Goal: Task Accomplishment & Management: Use online tool/utility

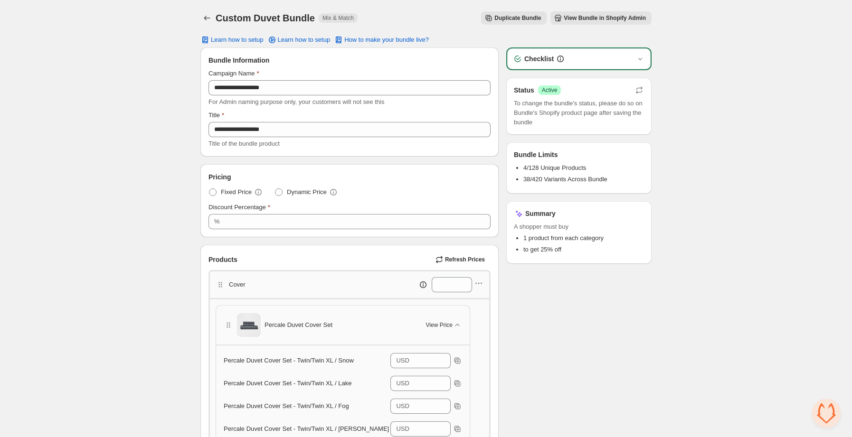
scroll to position [184, 0]
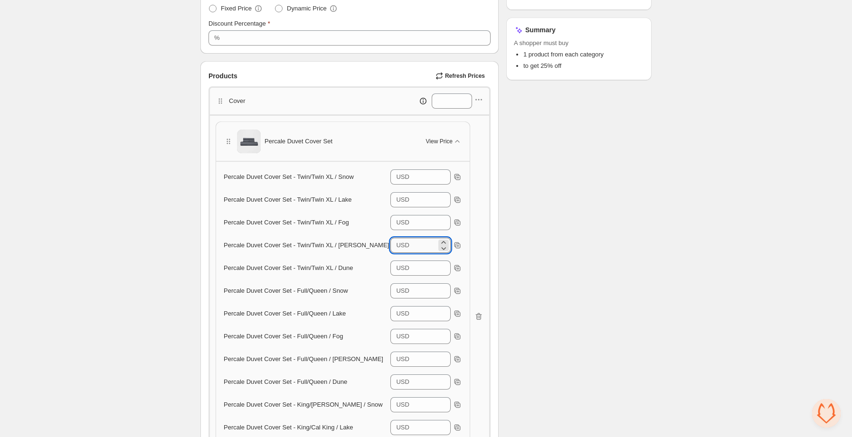
click at [414, 245] on input "***" at bounding box center [424, 245] width 24 height 15
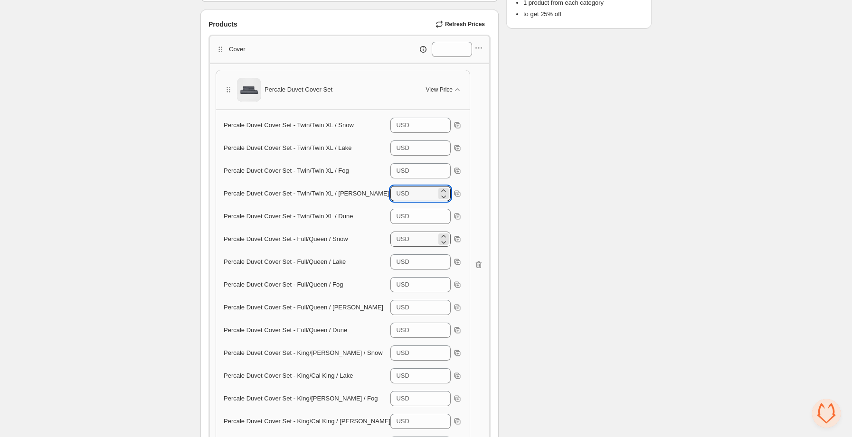
scroll to position [241, 0]
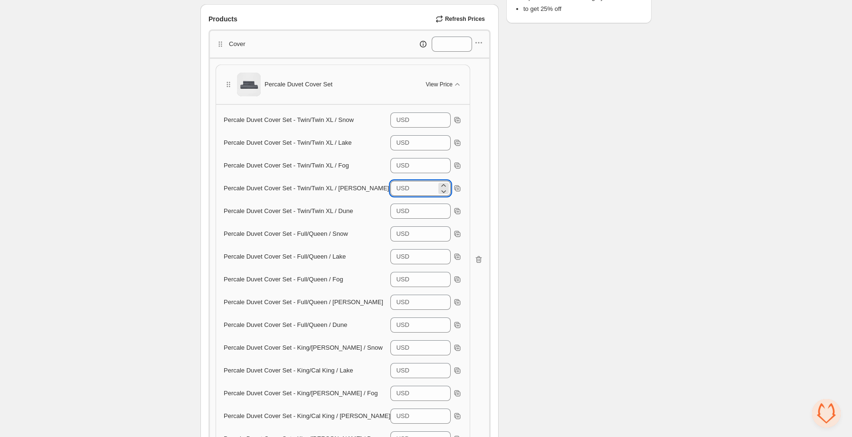
click at [414, 193] on input "****" at bounding box center [424, 188] width 24 height 15
type input "***"
click at [468, 23] on button "Refresh Prices" at bounding box center [461, 18] width 59 height 13
click at [412, 143] on input "***" at bounding box center [424, 142] width 24 height 15
click at [409, 325] on div "USD ***" at bounding box center [420, 325] width 60 height 15
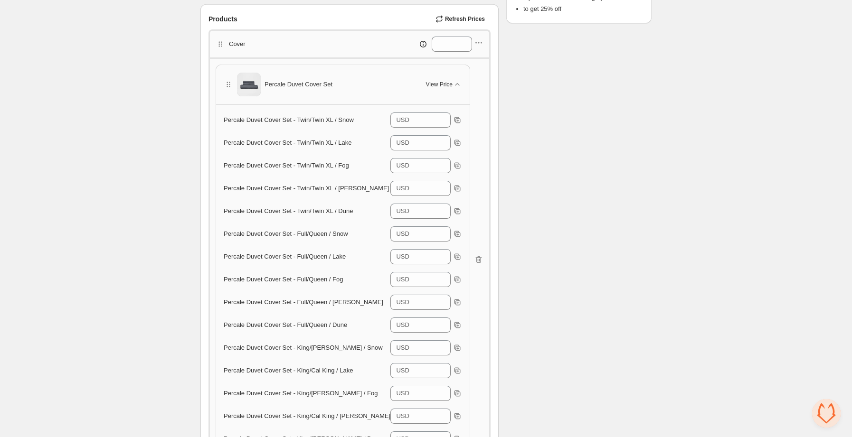
click at [472, 21] on span "Refresh Prices" at bounding box center [465, 19] width 40 height 8
type input "***"
click at [331, 15] on div "Products Refresh Prices" at bounding box center [349, 18] width 282 height 13
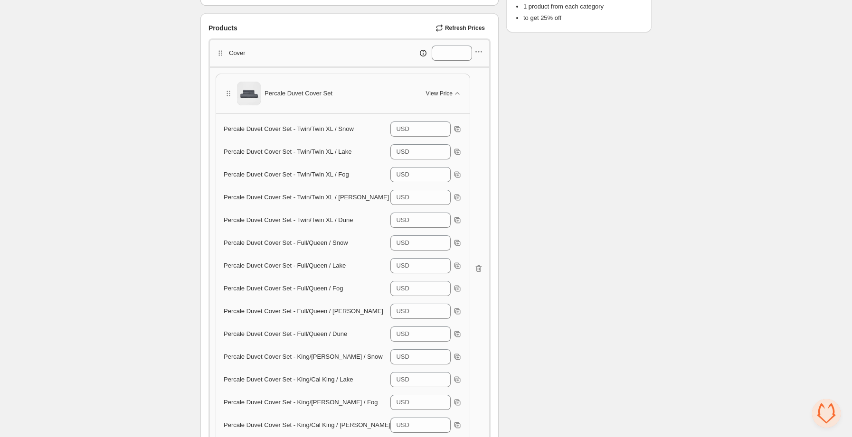
click at [354, 54] on div "Cover *" at bounding box center [350, 53] width 268 height 15
click at [417, 88] on div "Percale Duvet Cover Set View Price" at bounding box center [343, 94] width 238 height 24
click at [437, 91] on span "View Price" at bounding box center [439, 94] width 27 height 8
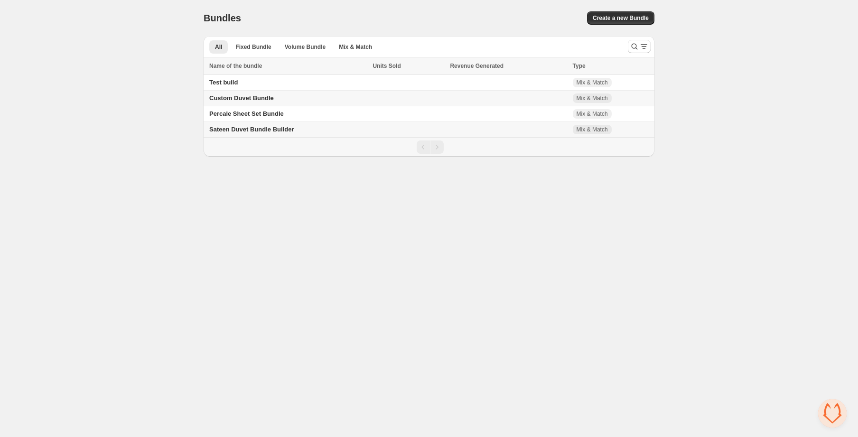
click at [269, 131] on span "Sateen Duvet Bundle Builder" at bounding box center [251, 129] width 85 height 7
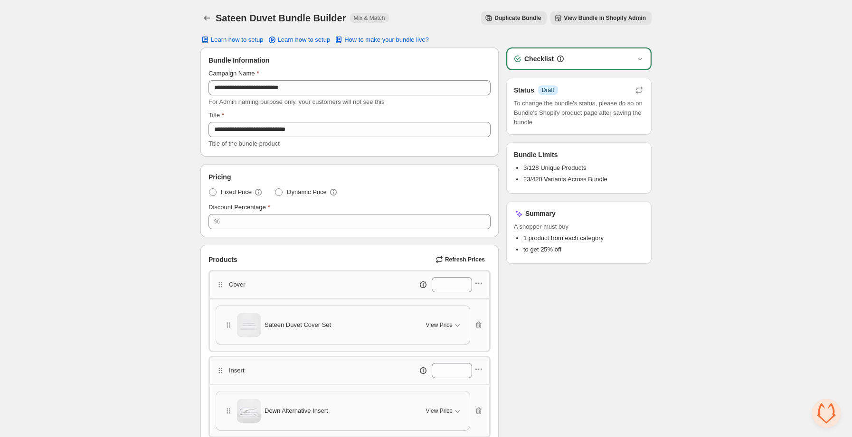
click at [597, 18] on span "View Bundle in Shopify Admin" at bounding box center [605, 18] width 82 height 8
click at [206, 17] on icon "Back" at bounding box center [206, 17] width 9 height 9
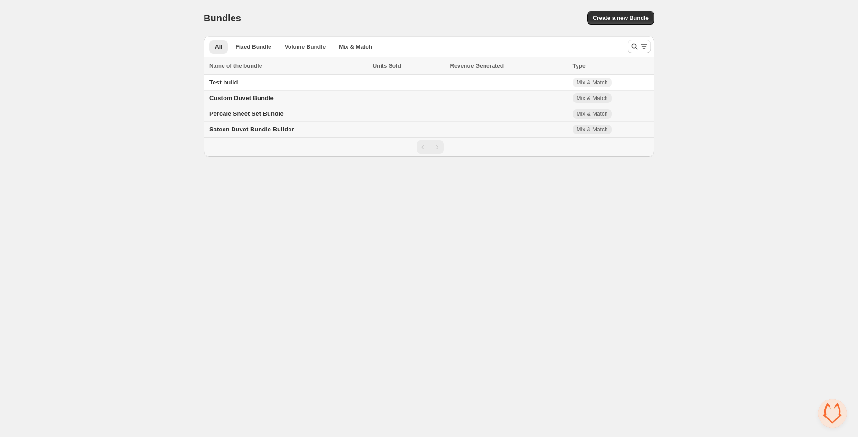
click at [262, 114] on span "Percale Sheet Set Bundle" at bounding box center [246, 113] width 75 height 7
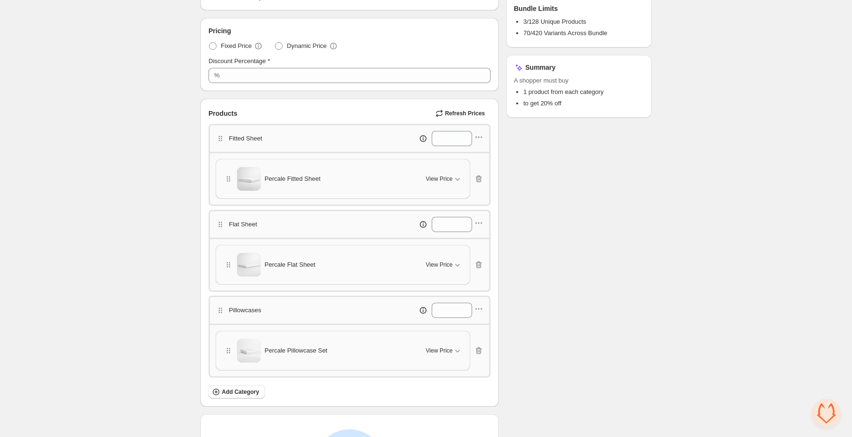
scroll to position [142, 0]
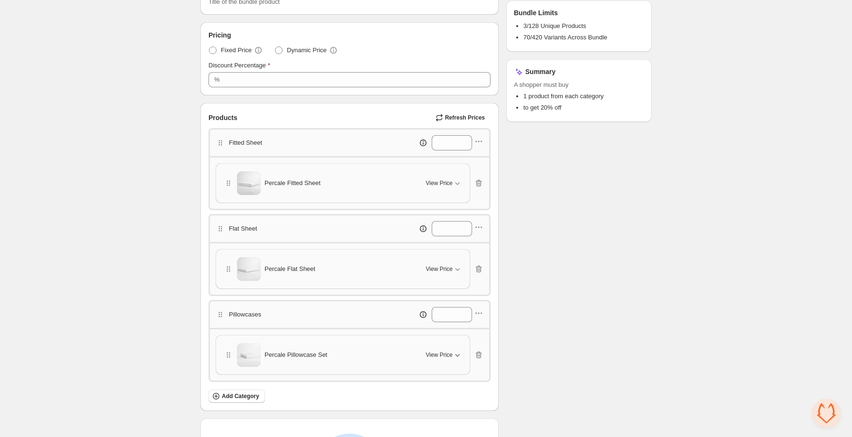
click at [443, 356] on span "View Price" at bounding box center [439, 355] width 27 height 8
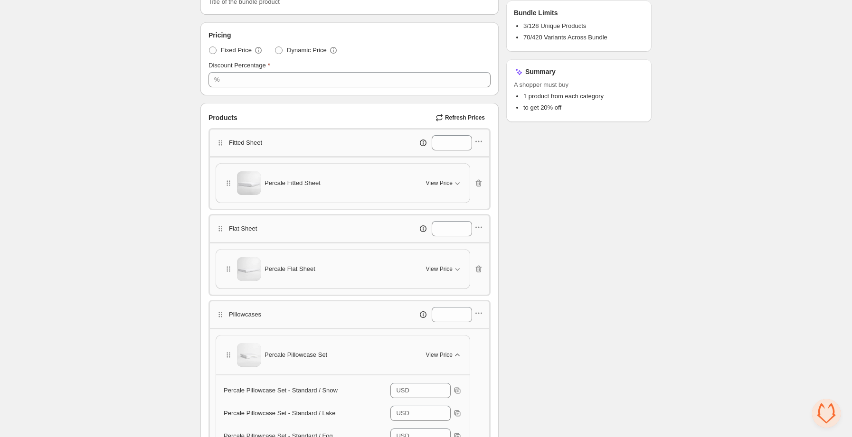
click at [446, 352] on span "View Price" at bounding box center [439, 355] width 27 height 8
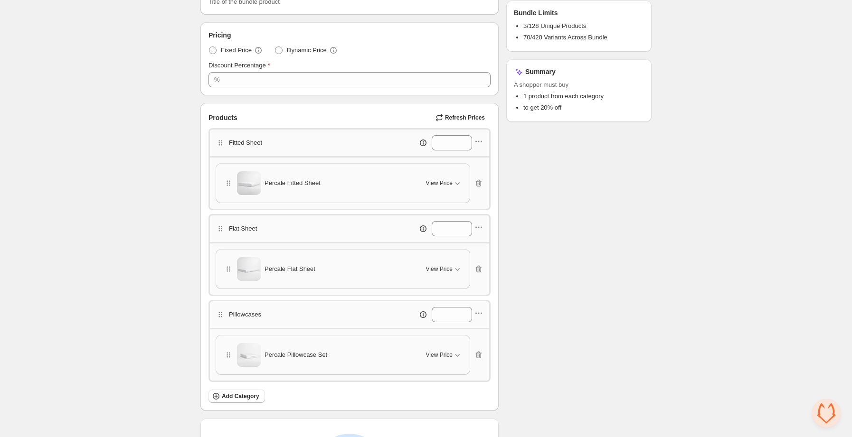
scroll to position [0, 0]
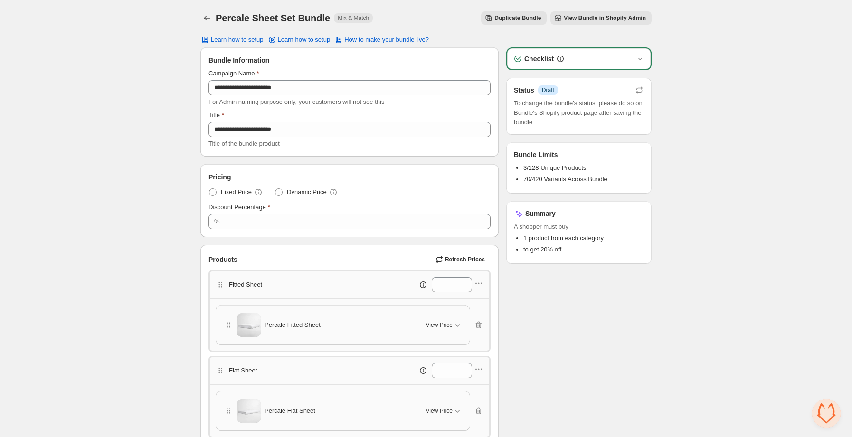
click at [595, 19] on span "View Bundle in Shopify Admin" at bounding box center [605, 18] width 82 height 8
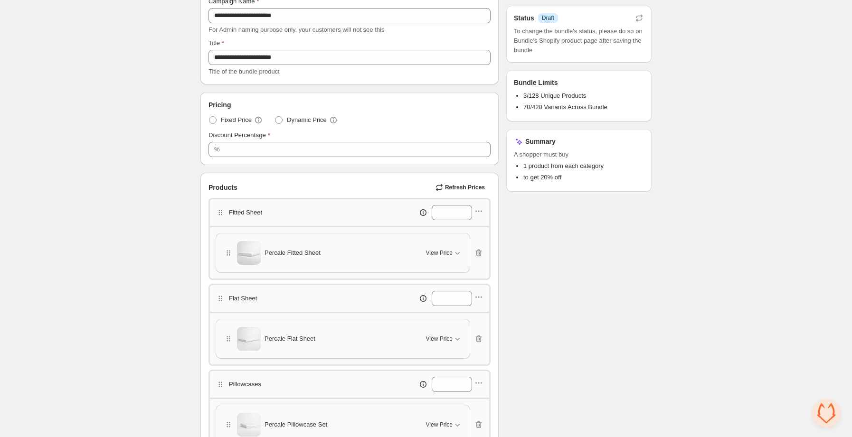
scroll to position [73, 0]
click at [397, 262] on div "Percale Fitted Sheet" at bounding box center [319, 253] width 191 height 24
click at [442, 255] on span "View Price" at bounding box center [439, 253] width 27 height 8
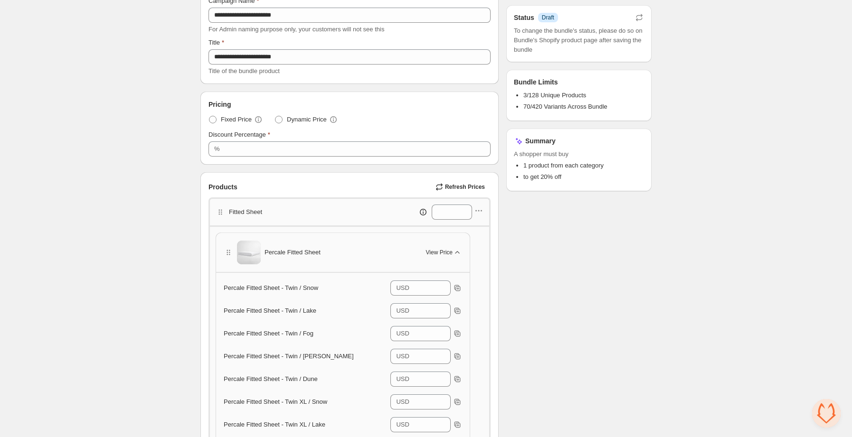
click at [442, 254] on span "View Price" at bounding box center [439, 253] width 27 height 8
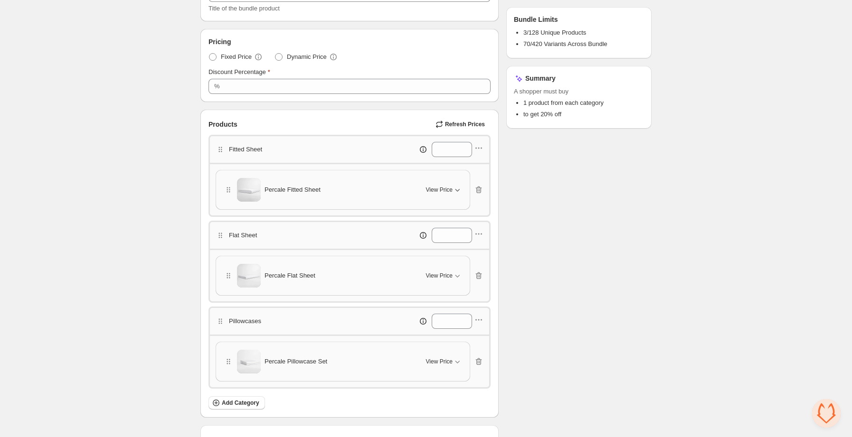
scroll to position [136, 0]
click at [446, 280] on button "View Price" at bounding box center [443, 275] width 47 height 15
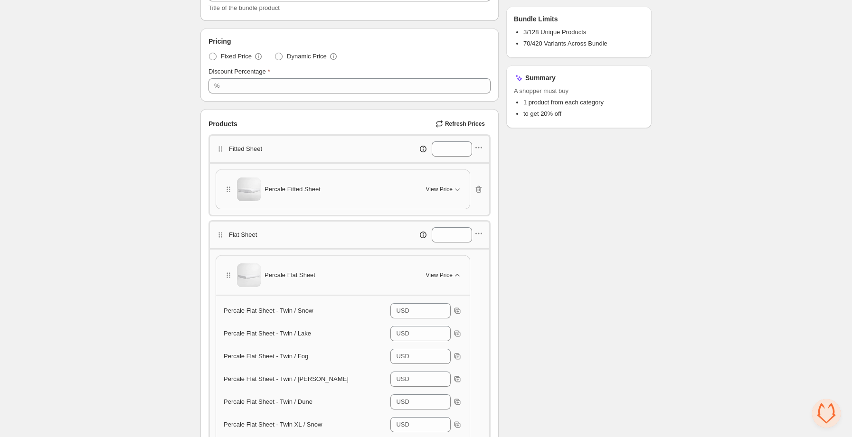
click at [444, 278] on span "View Price" at bounding box center [439, 276] width 27 height 8
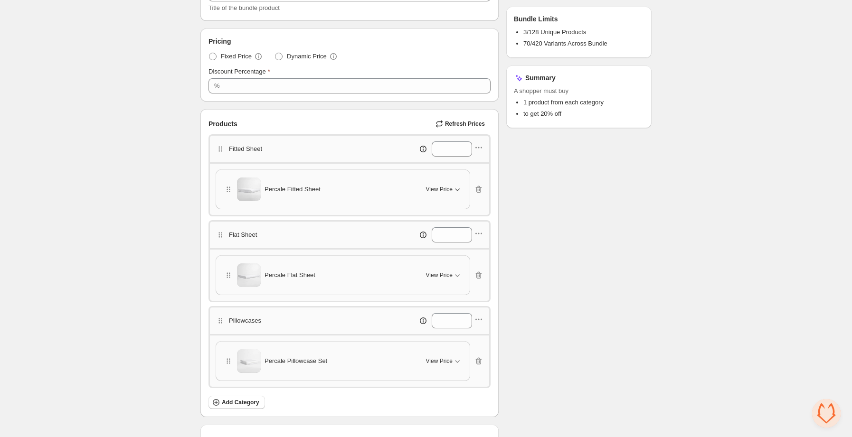
click at [453, 189] on icon "button" at bounding box center [456, 189] width 9 height 9
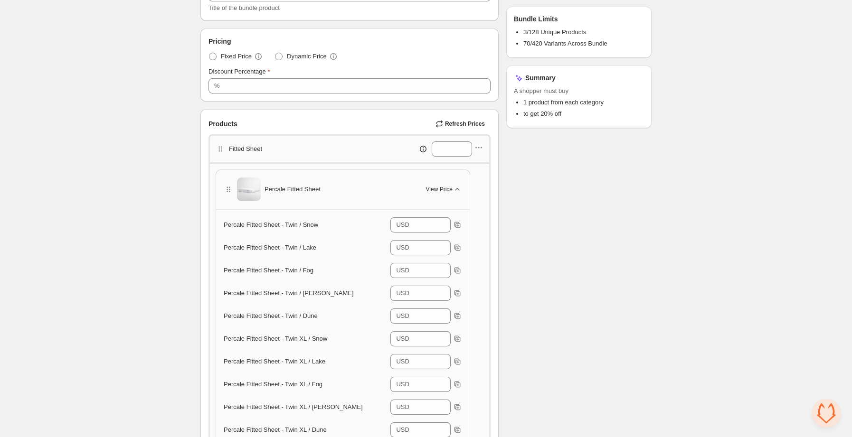
click at [452, 188] on icon "button" at bounding box center [456, 189] width 9 height 9
